Goal: Task Accomplishment & Management: Manage account settings

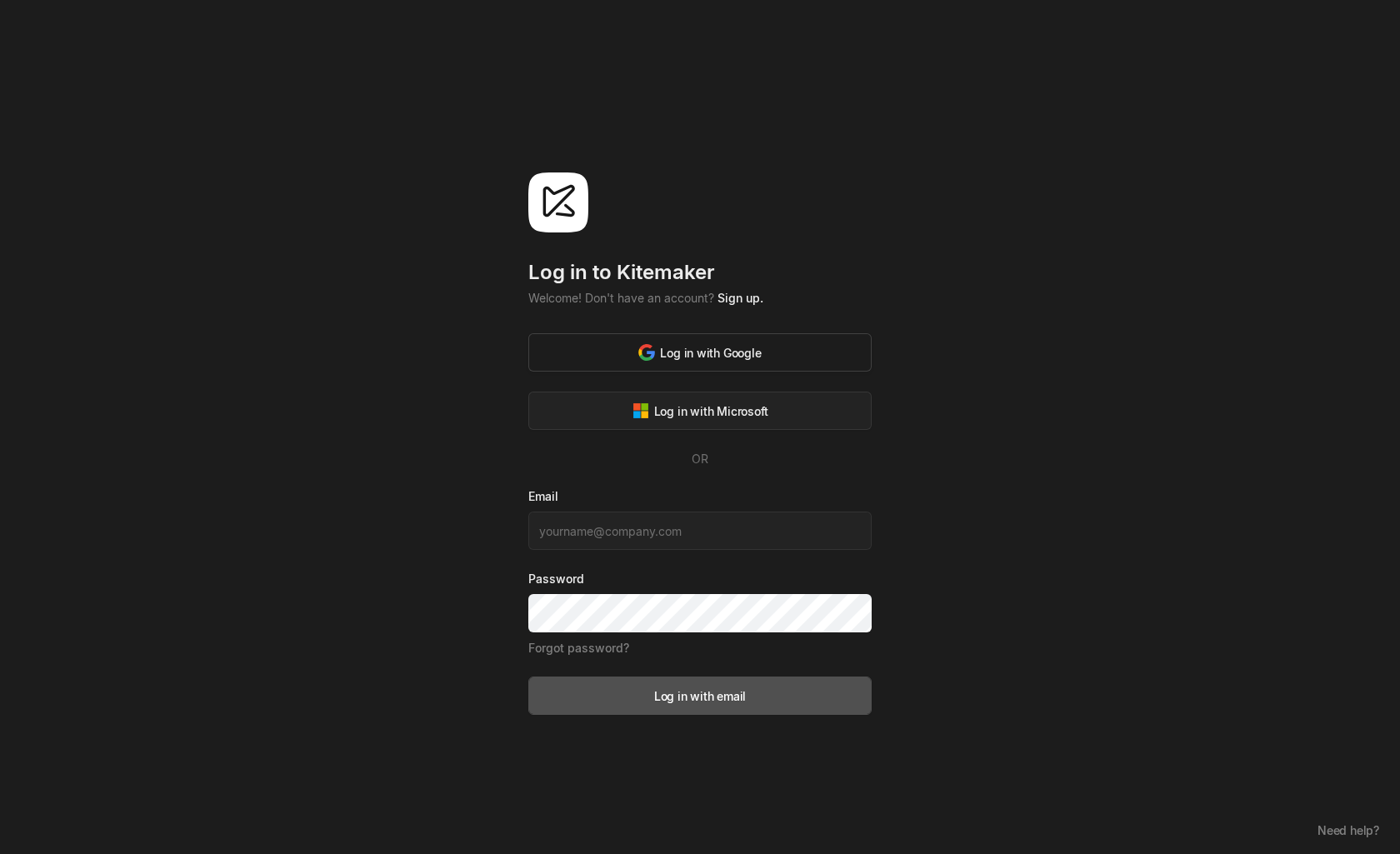
click at [715, 357] on div "Log in with Google" at bounding box center [700, 352] width 123 height 17
click at [739, 353] on div "Log in with Google" at bounding box center [700, 352] width 123 height 17
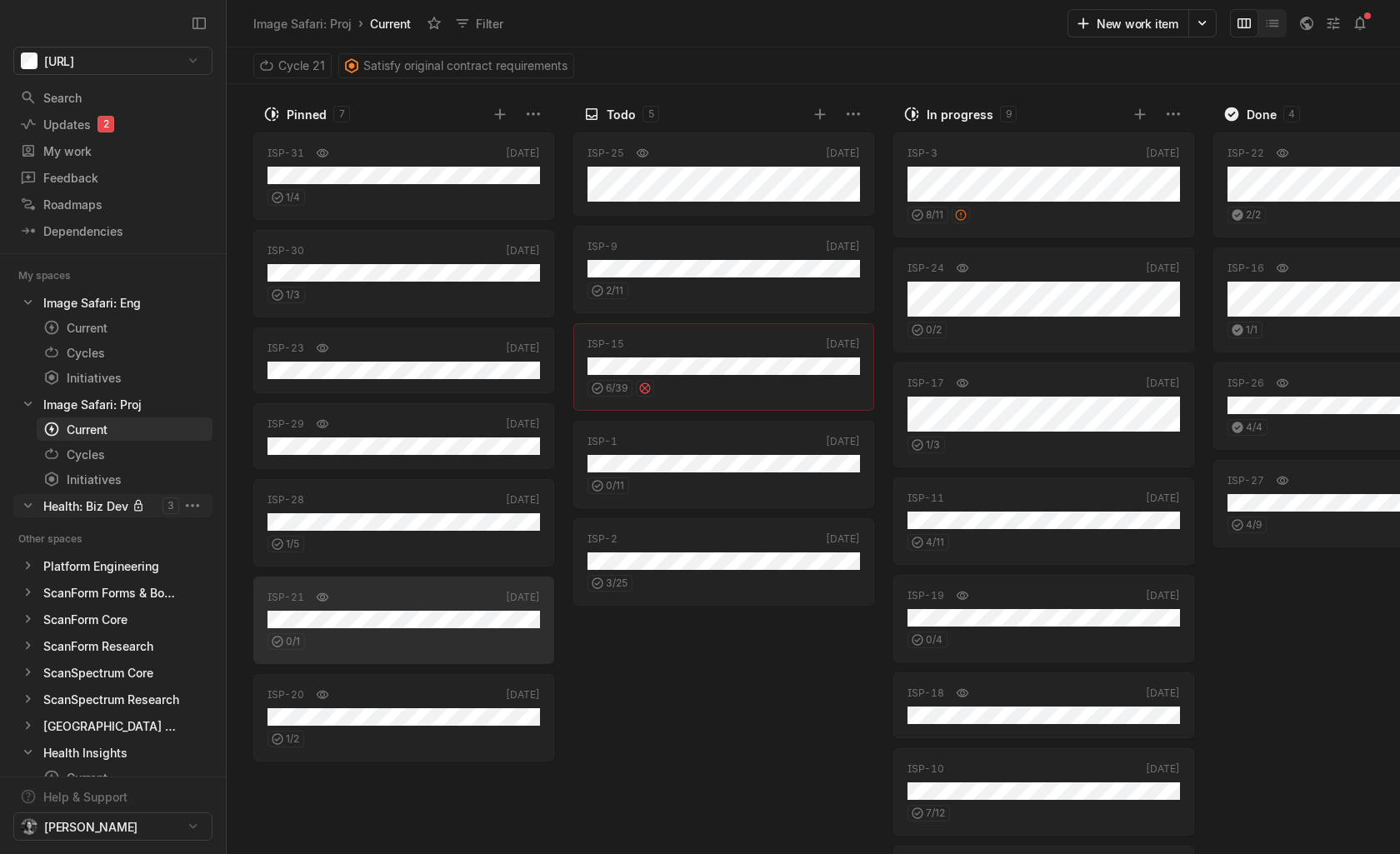
click at [87, 505] on div "Health: Biz Dev" at bounding box center [85, 505] width 85 height 17
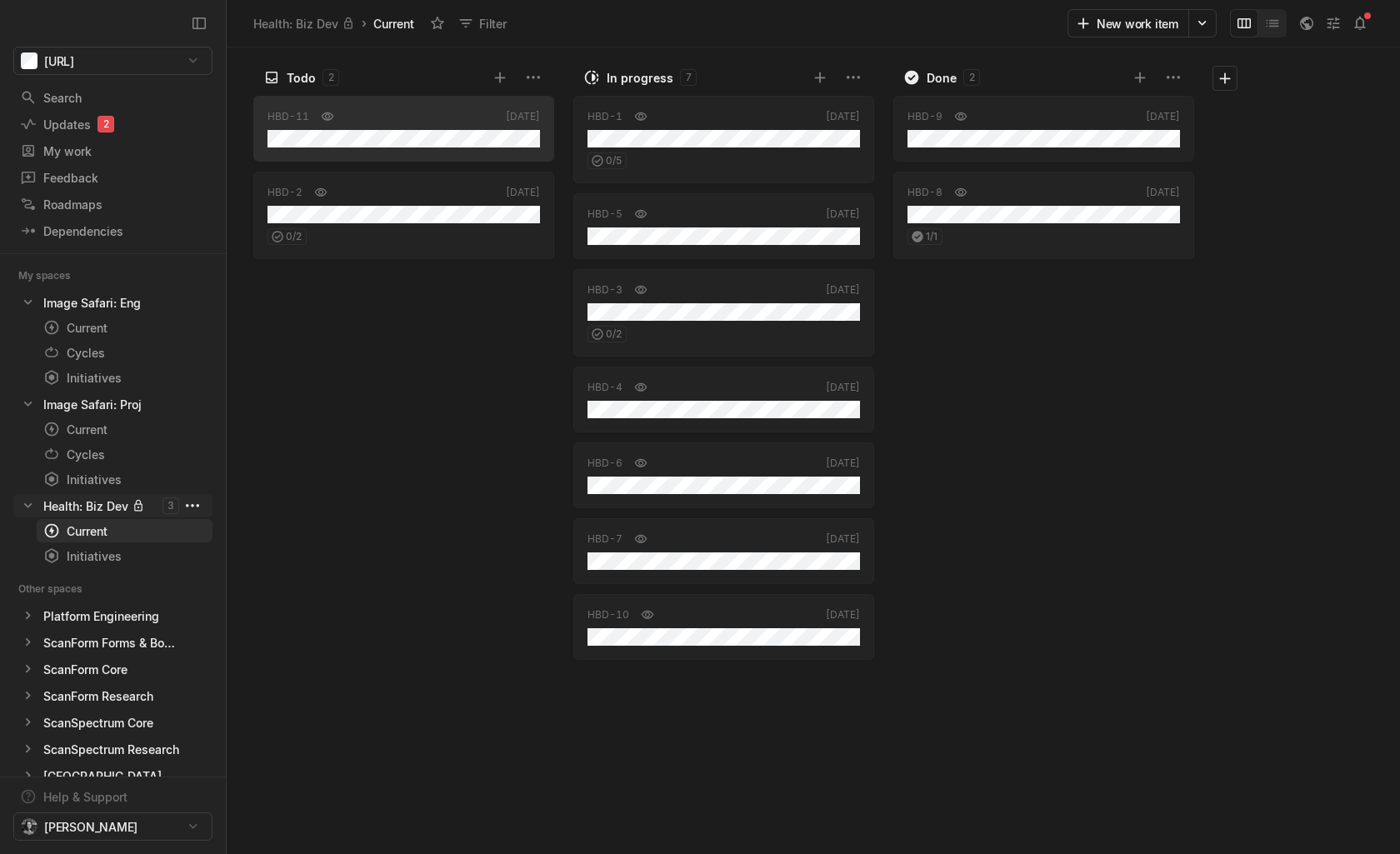
click at [194, 505] on html "[URL] Search / Updates 2 g then u My work = Feedback g then f Roadmaps g then ⇧…" at bounding box center [700, 427] width 1400 height 854
click at [250, 548] on span "Space settings" at bounding box center [328, 544] width 177 height 27
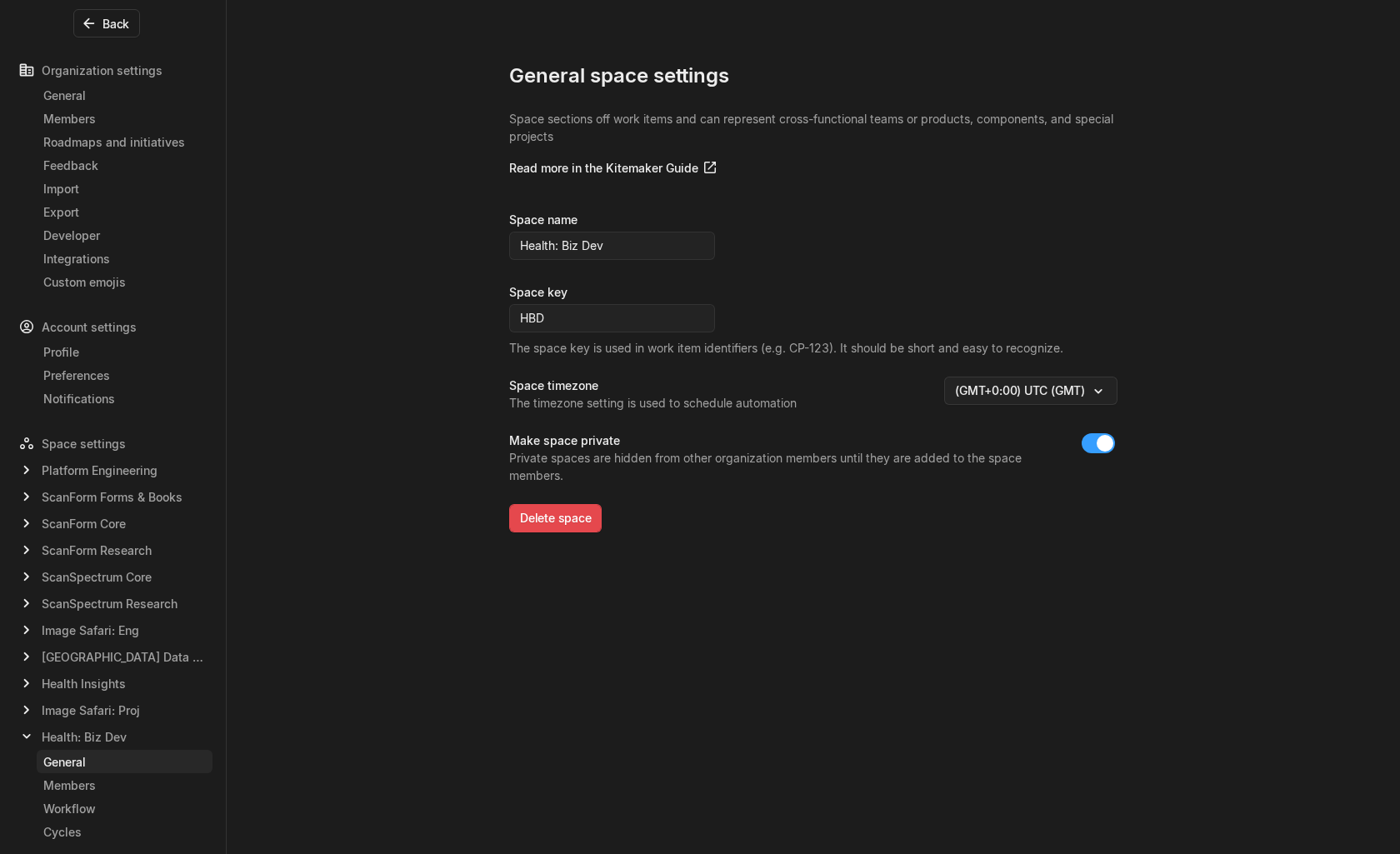
scroll to position [105, 0]
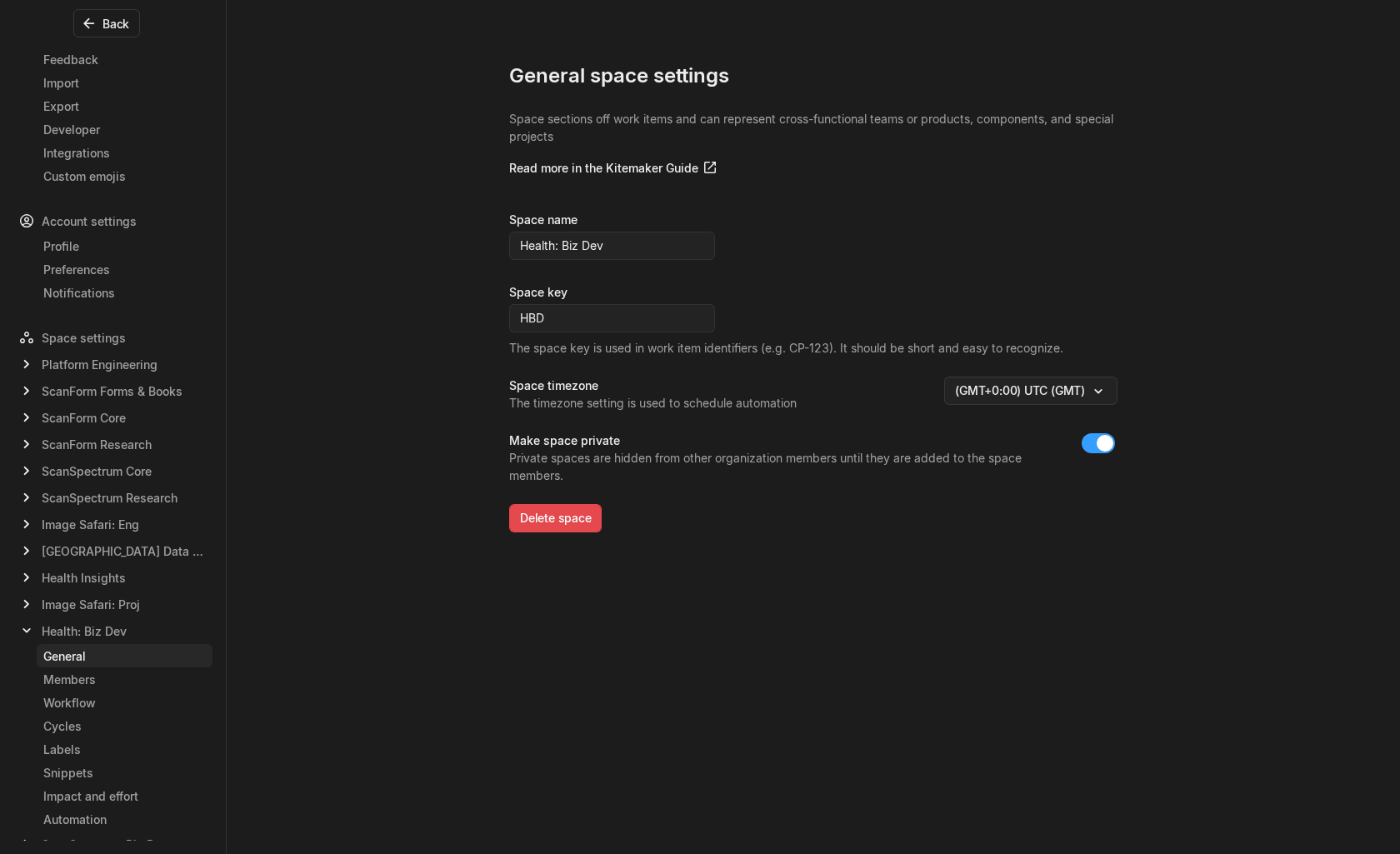
click at [305, 589] on div "General space settings Space sections off work items and can represent cross-fu…" at bounding box center [700, 427] width 1400 height 854
click at [107, 29] on button "Back" at bounding box center [106, 23] width 67 height 28
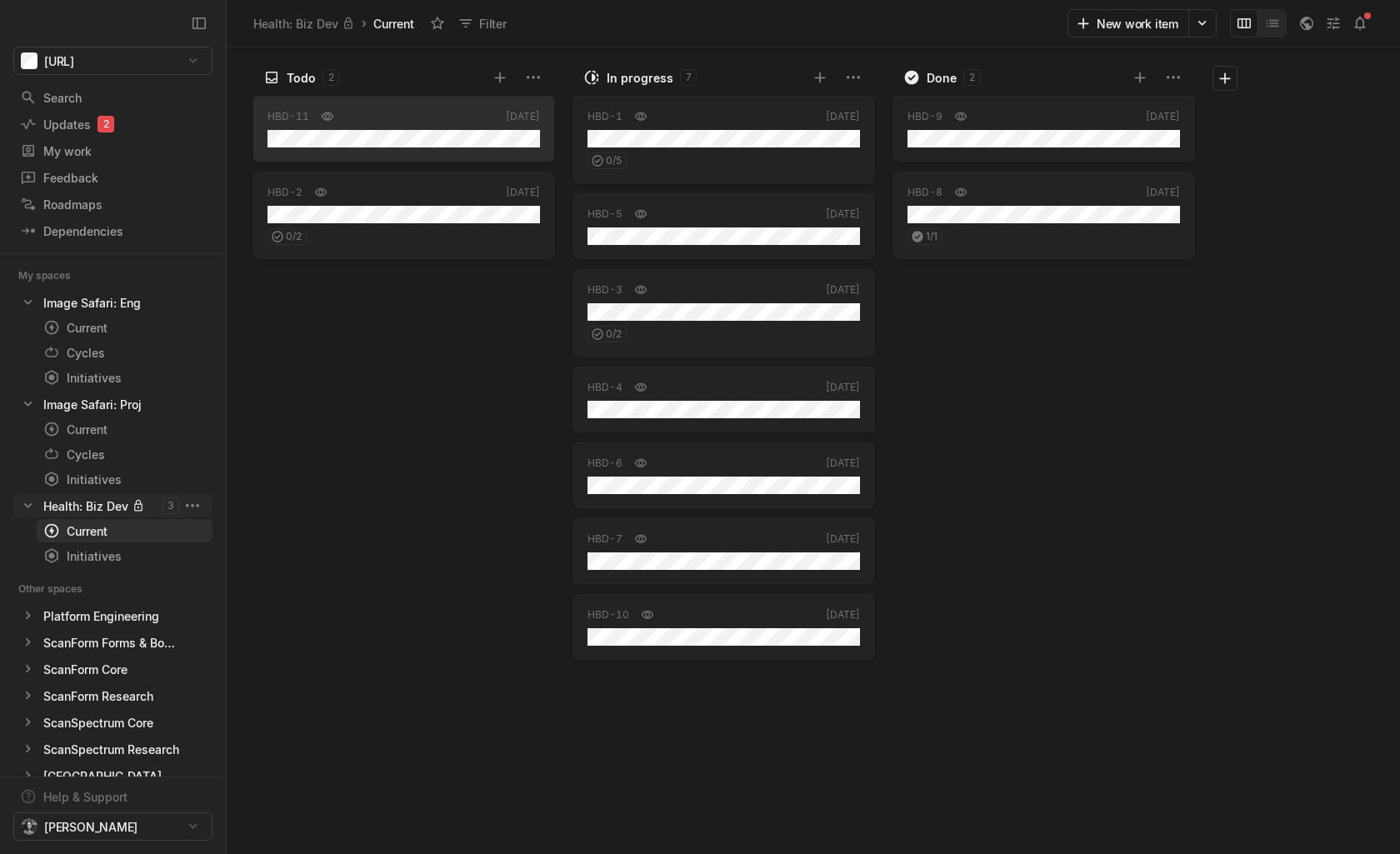
click at [170, 507] on kbd "3" at bounding box center [171, 505] width 17 height 17
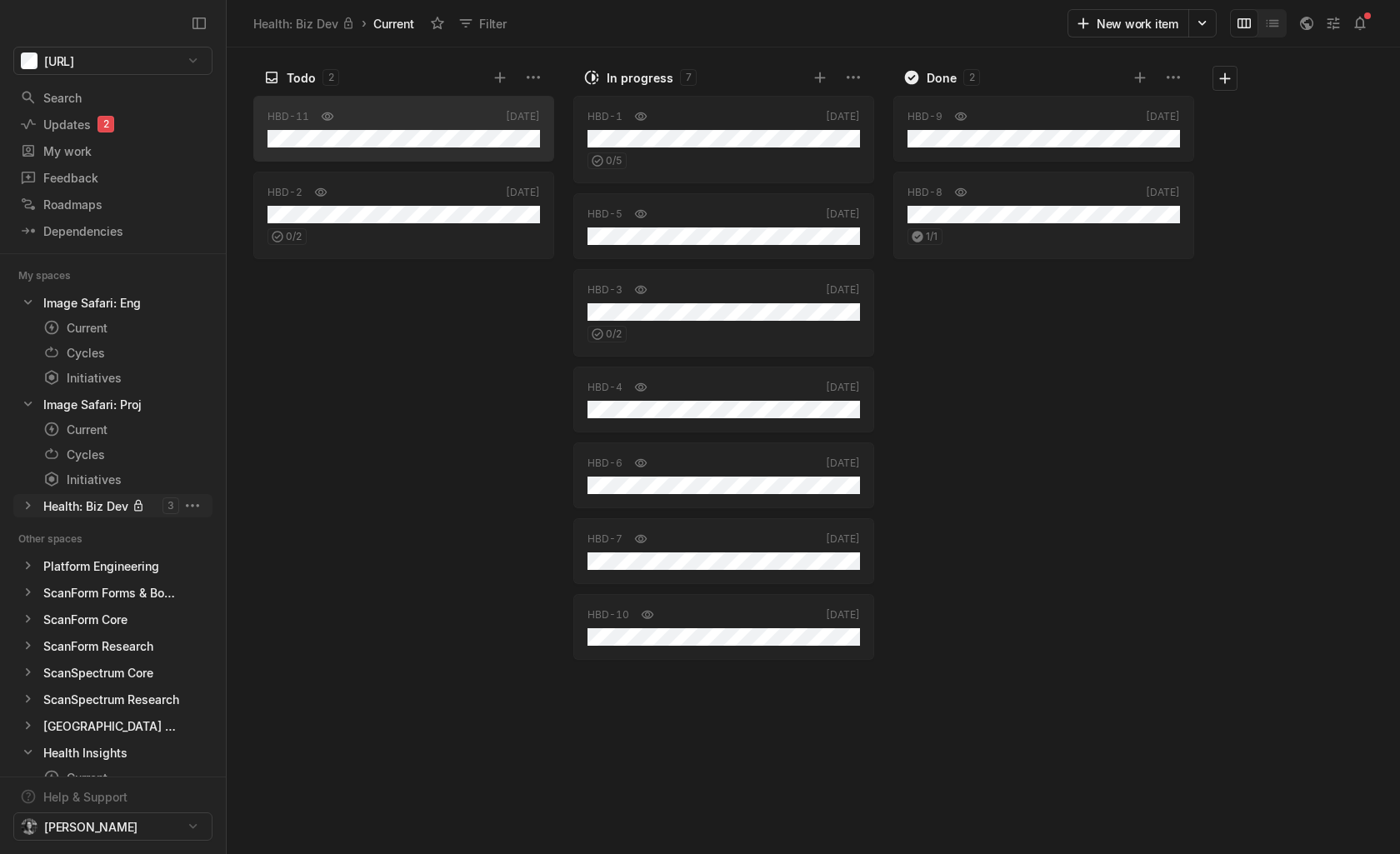
click at [170, 507] on kbd "3" at bounding box center [171, 505] width 17 height 17
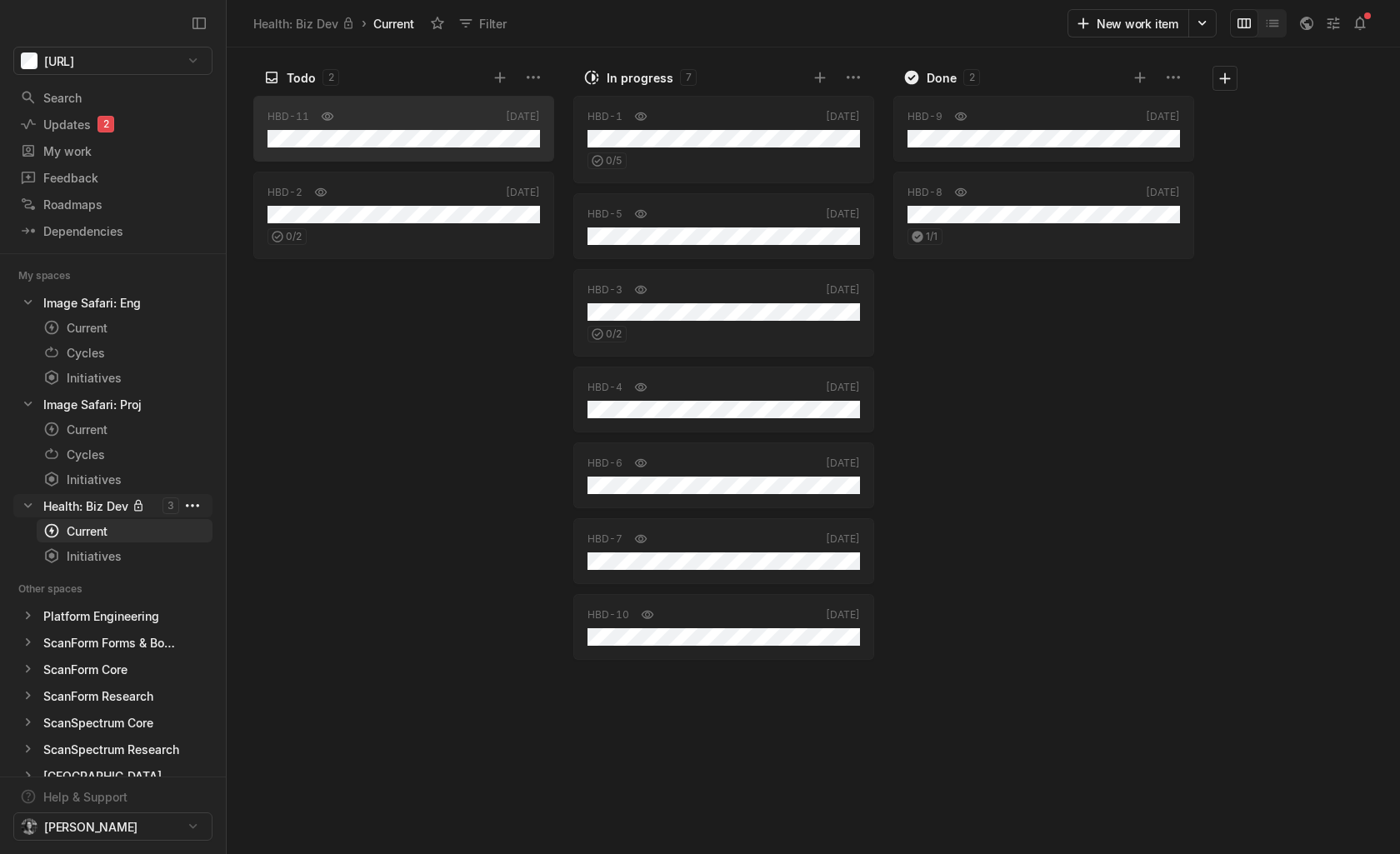
click at [193, 505] on html "[URL] Search / Updates 2 g then u My work = Feedback g then f Roadmaps g then ⇧…" at bounding box center [700, 427] width 1400 height 854
click at [265, 545] on span "Space settings" at bounding box center [328, 544] width 177 height 27
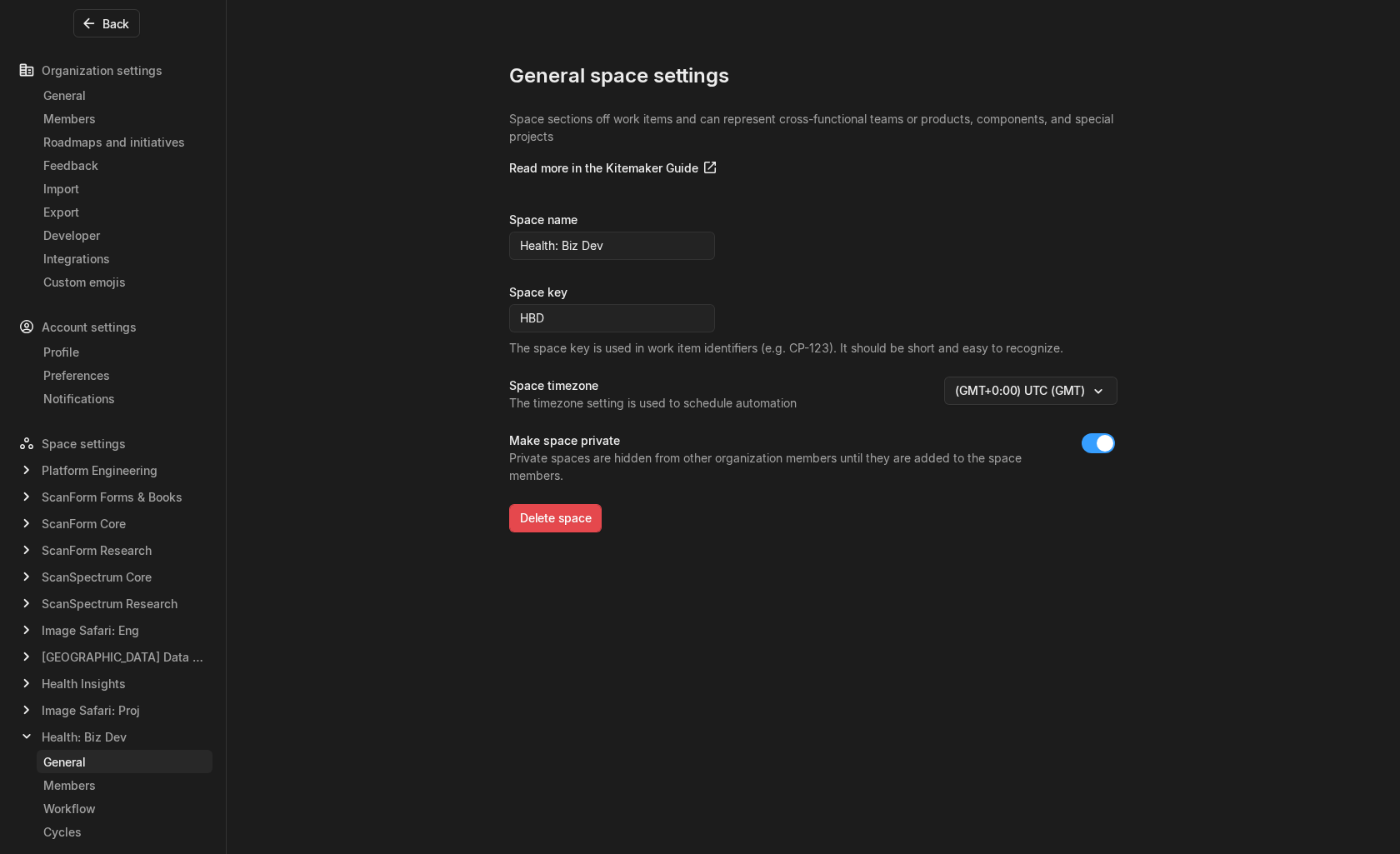
scroll to position [293, 0]
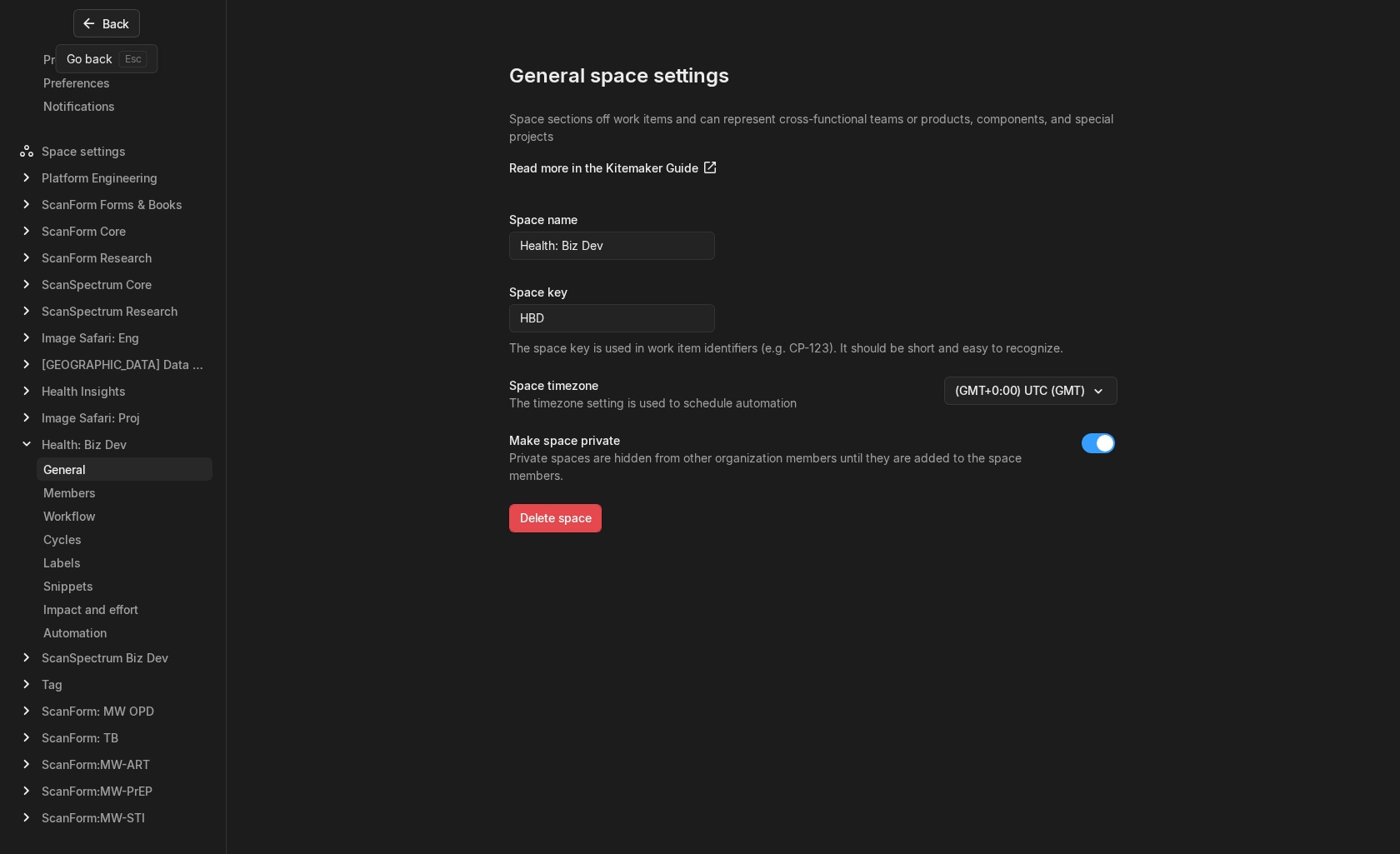
click at [116, 19] on button "Back" at bounding box center [106, 23] width 67 height 28
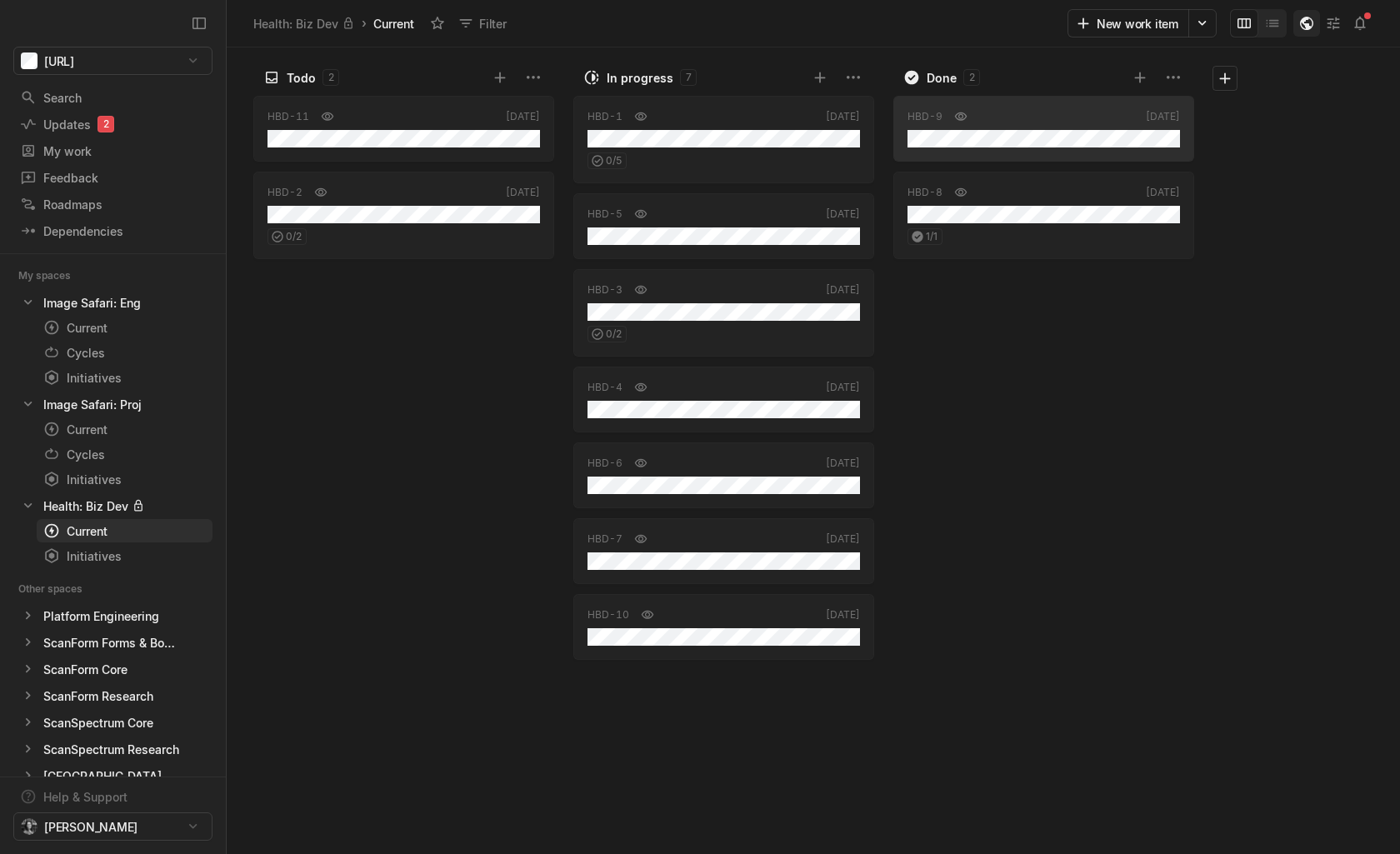
click at [1303, 28] on icon "button" at bounding box center [1306, 23] width 14 height 14
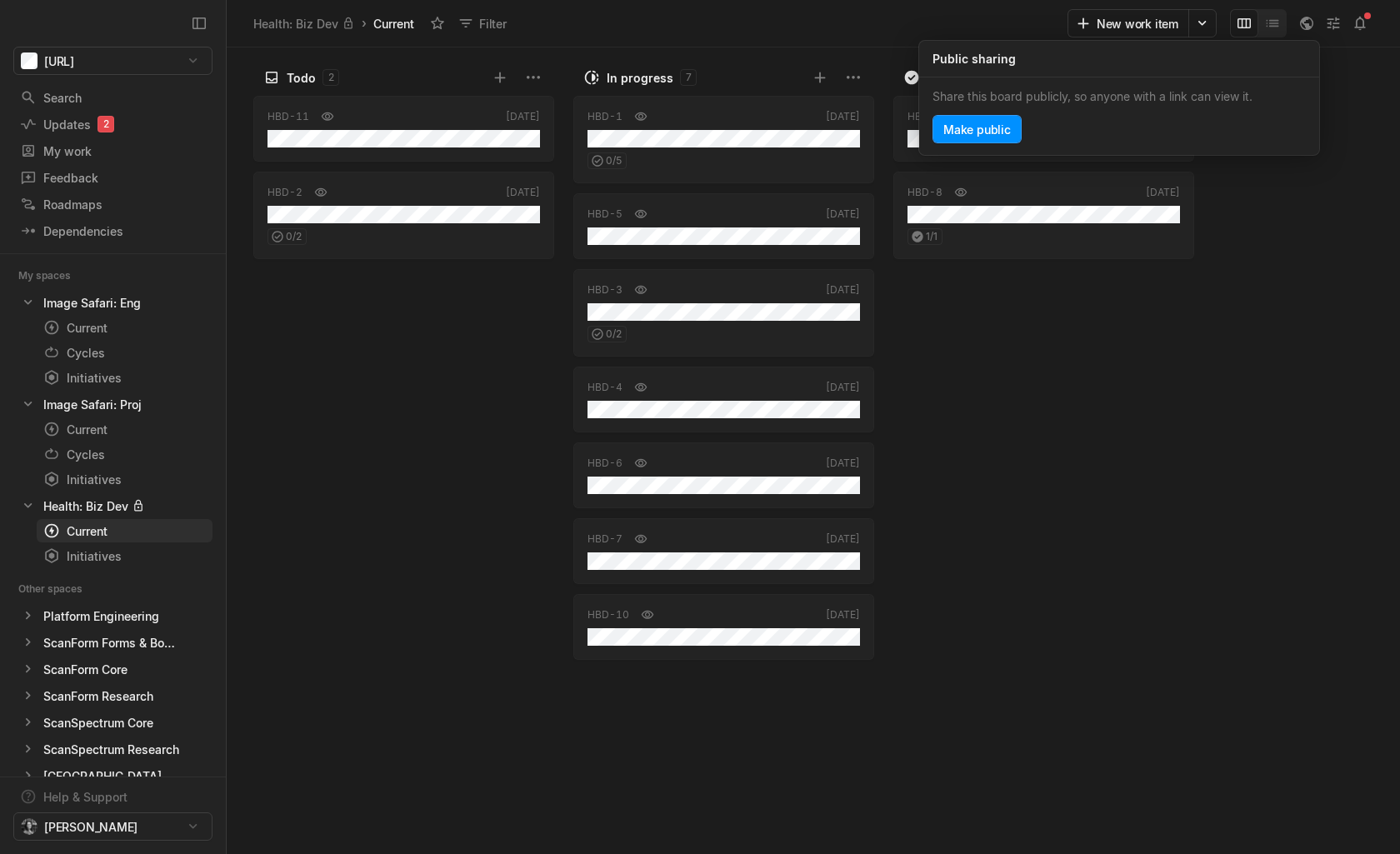
click at [1256, 260] on div "Todo 2 HBD-11 [DATE] HBD-2 [DATE] 0 / 2 In progress 7 HBD-1 [DATE] 0 / 5 HBD-5 …" at bounding box center [813, 450] width 1173 height 806
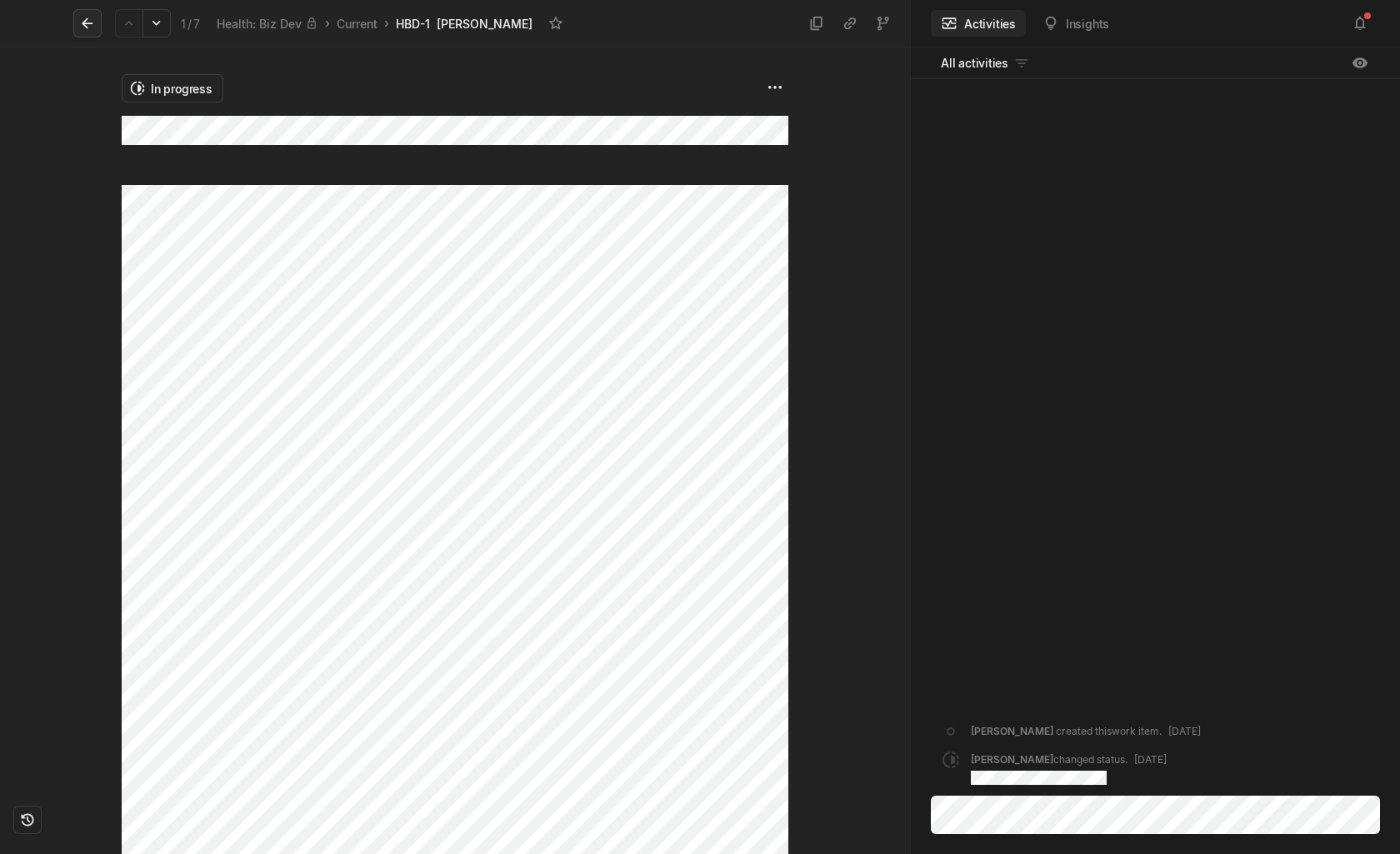
click at [82, 24] on icon at bounding box center [87, 23] width 17 height 17
click at [86, 23] on icon at bounding box center [87, 24] width 11 height 11
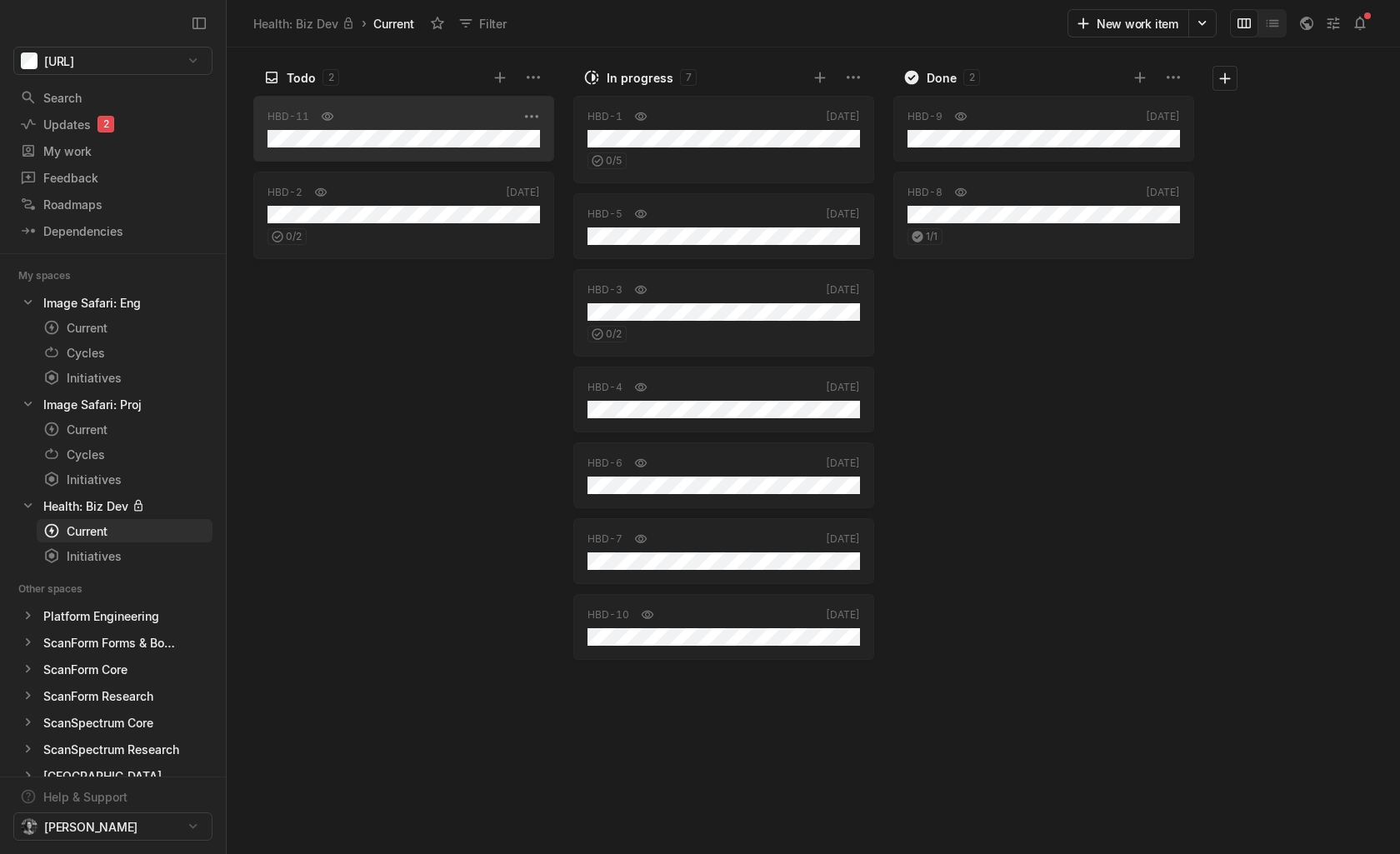
click at [412, 127] on div "HBD-11 [DATE]" at bounding box center [404, 128] width 301 height 66
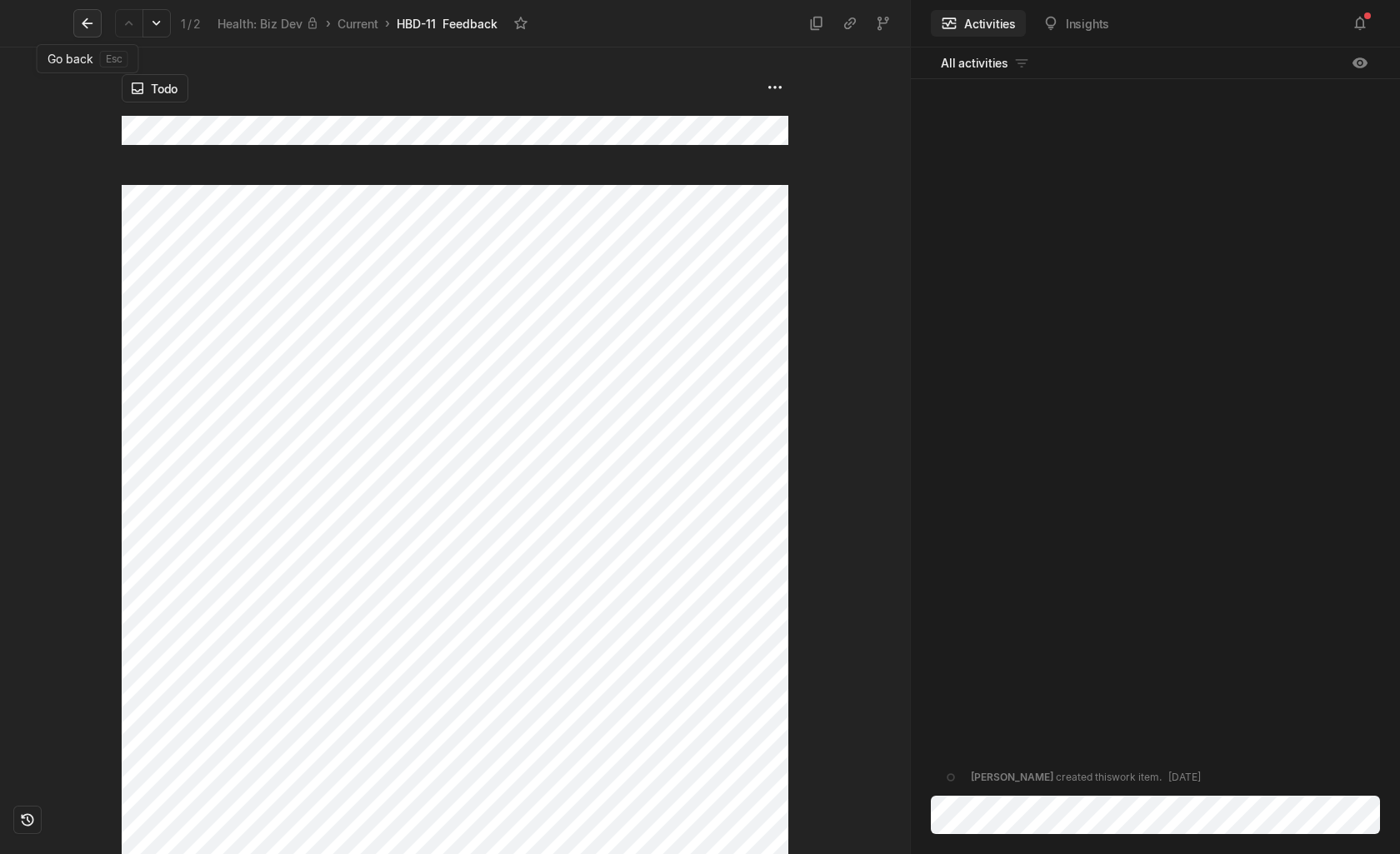
click at [87, 22] on icon at bounding box center [87, 23] width 17 height 17
click at [124, 21] on icon at bounding box center [129, 23] width 17 height 17
click at [92, 21] on icon at bounding box center [87, 23] width 17 height 17
